Goal: Navigation & Orientation: Understand site structure

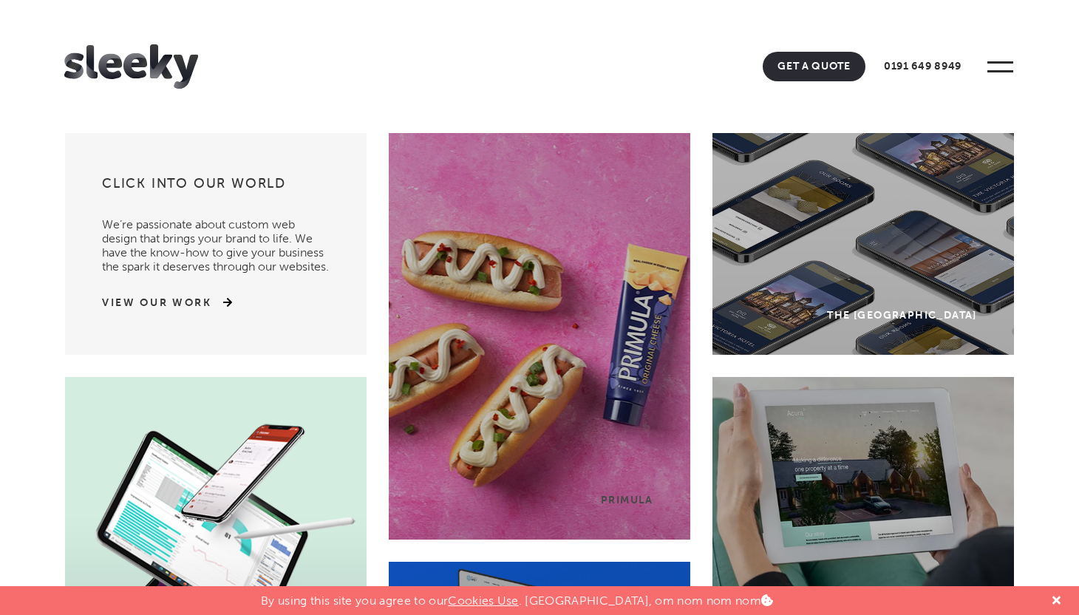
click at [1028, 58] on header "Home Our Work What We Do Web Design Ecommerce Branding Digital Marketing Other …" at bounding box center [539, 66] width 1079 height 133
click at [1005, 65] on span at bounding box center [1000, 67] width 41 height 41
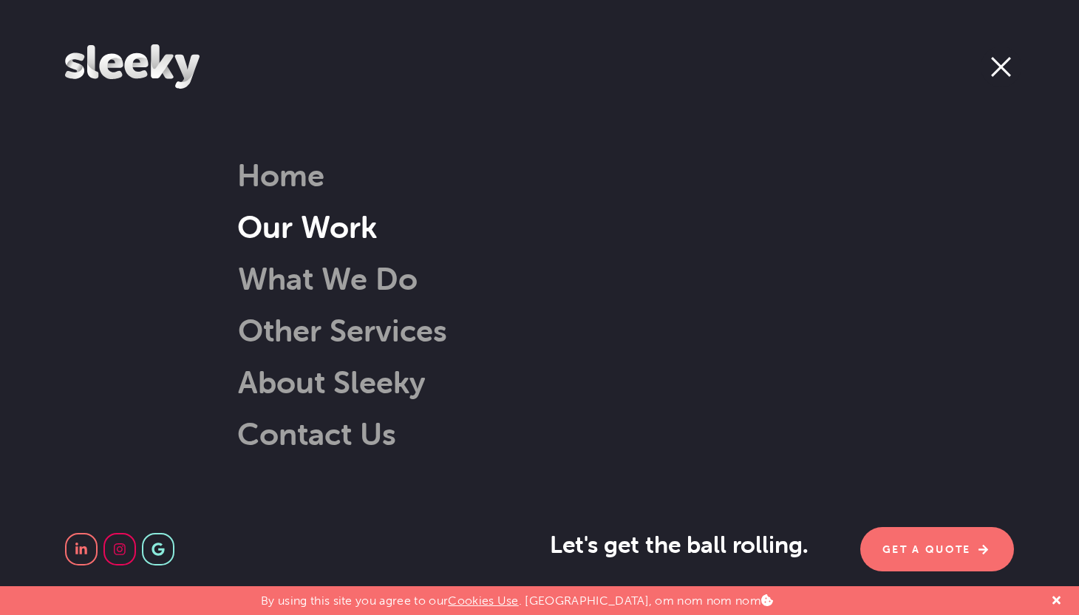
click at [363, 225] on link "Our Work" at bounding box center [307, 227] width 140 height 38
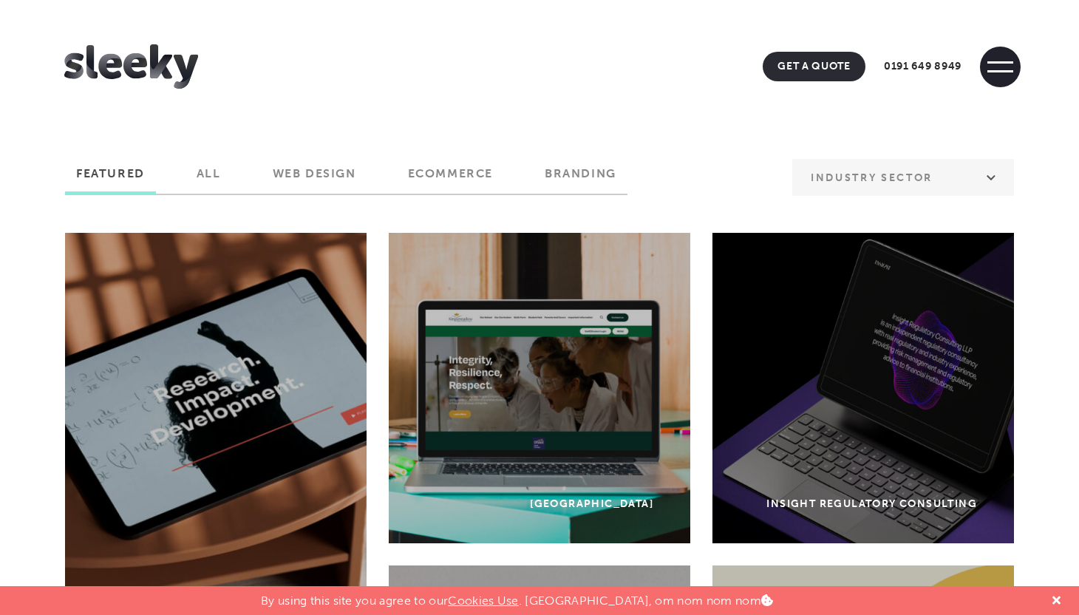
click at [991, 69] on span at bounding box center [1000, 67] width 41 height 41
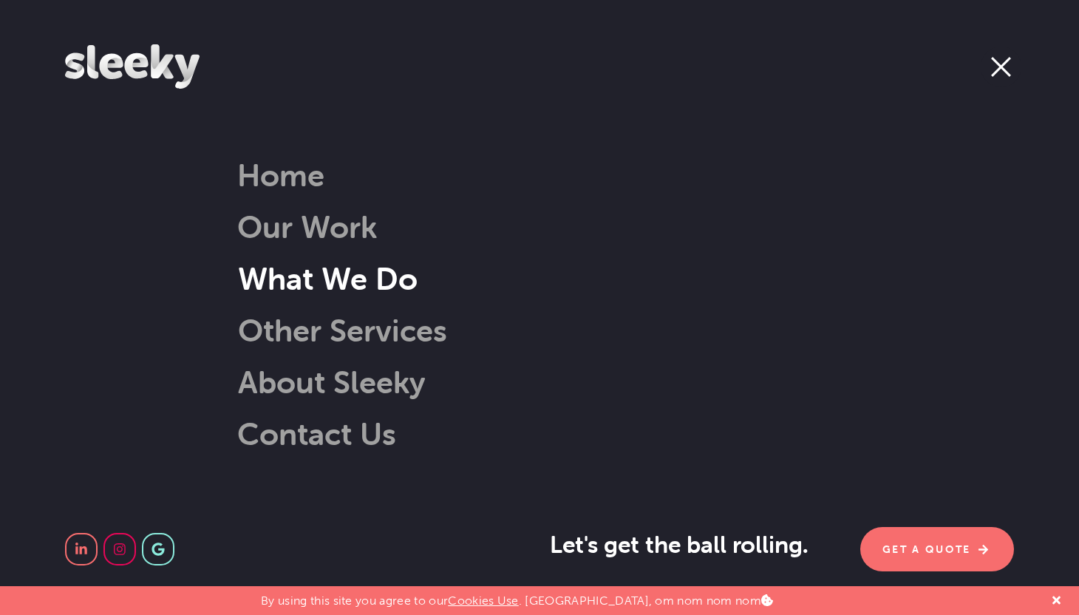
click at [284, 279] on link "What We Do" at bounding box center [308, 278] width 217 height 38
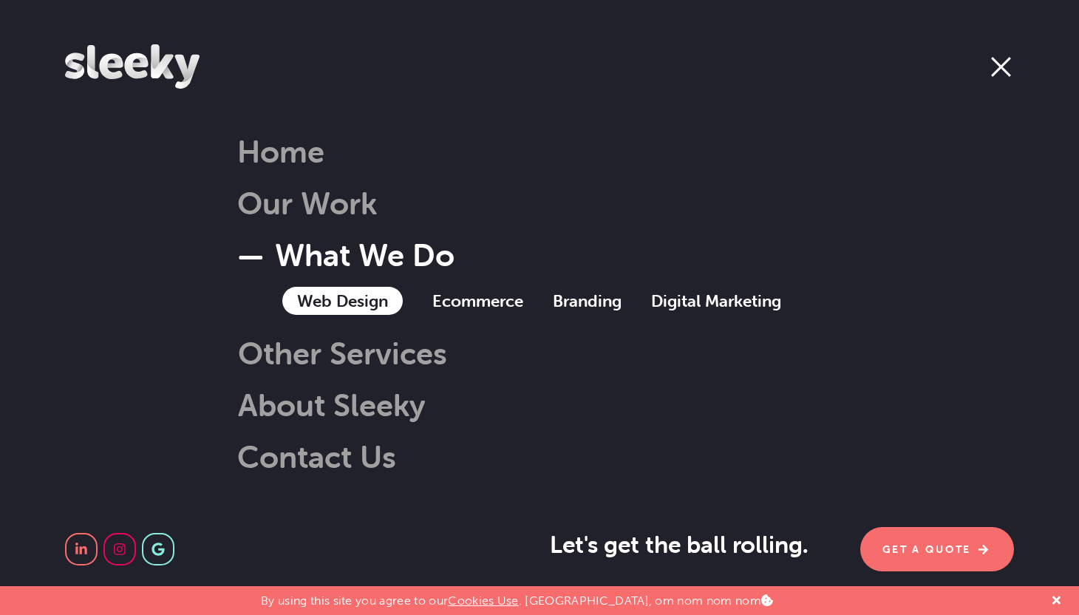
click at [350, 305] on link "Web Design" at bounding box center [342, 301] width 121 height 28
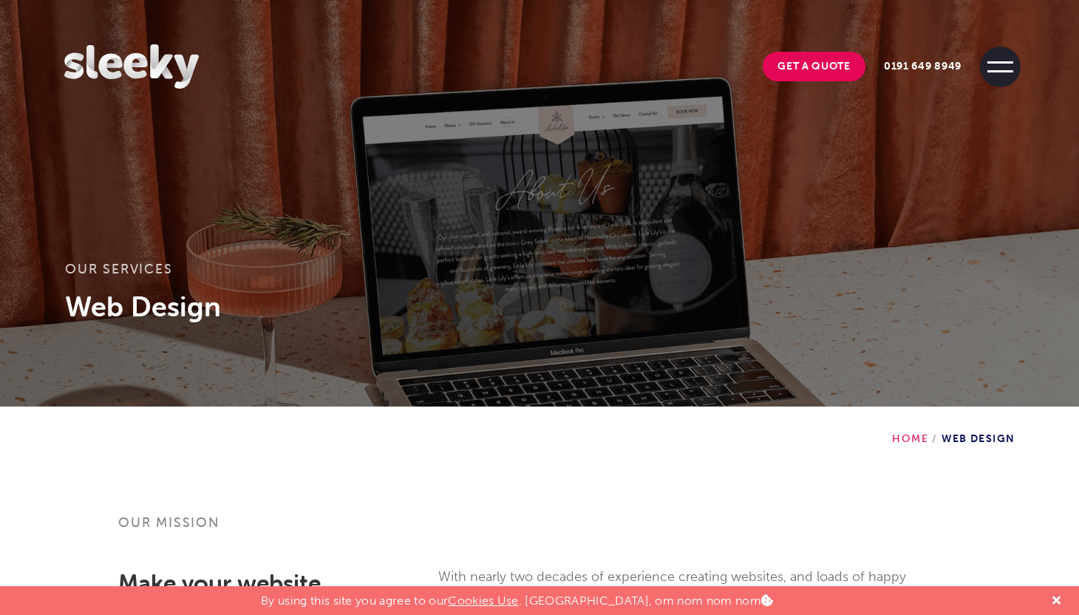
click at [994, 58] on span at bounding box center [1000, 67] width 41 height 41
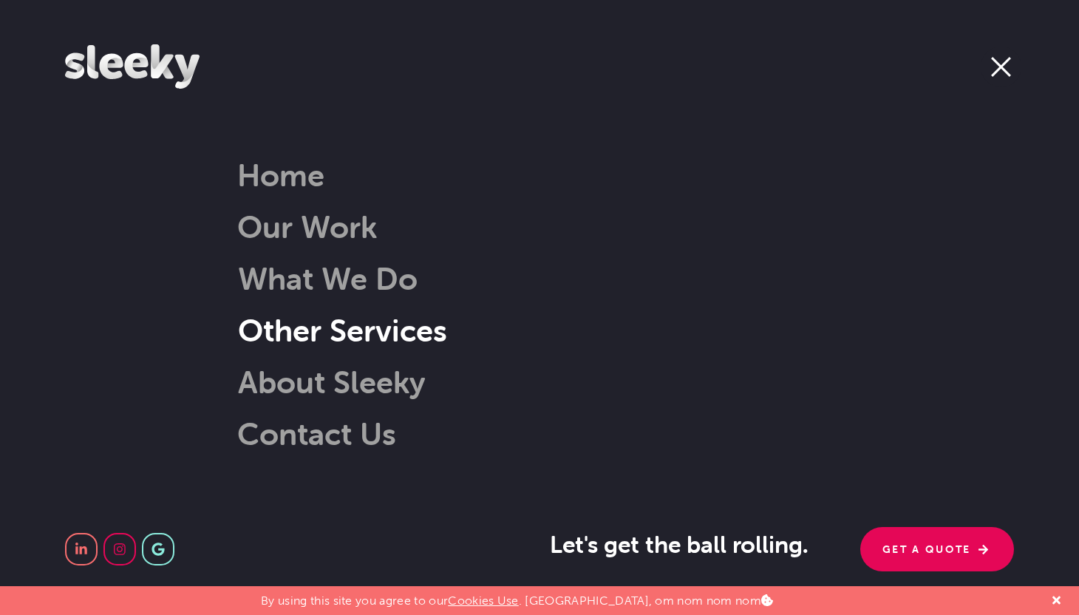
click at [423, 333] on link "Other Services" at bounding box center [323, 330] width 247 height 38
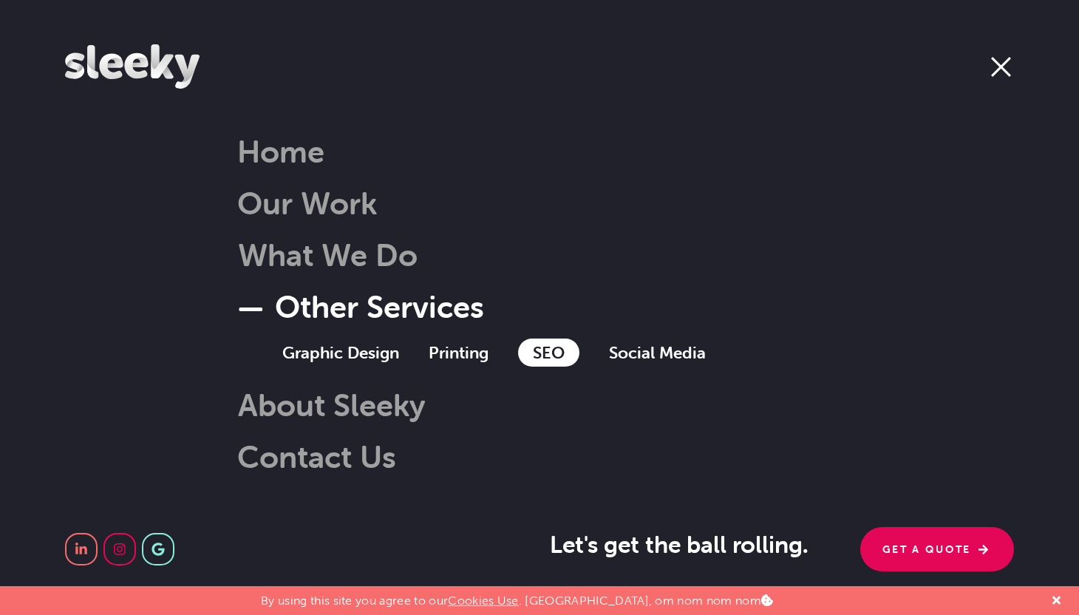
click at [548, 350] on link "SEO" at bounding box center [548, 353] width 61 height 28
